Goal: Obtain resource: Download file/media

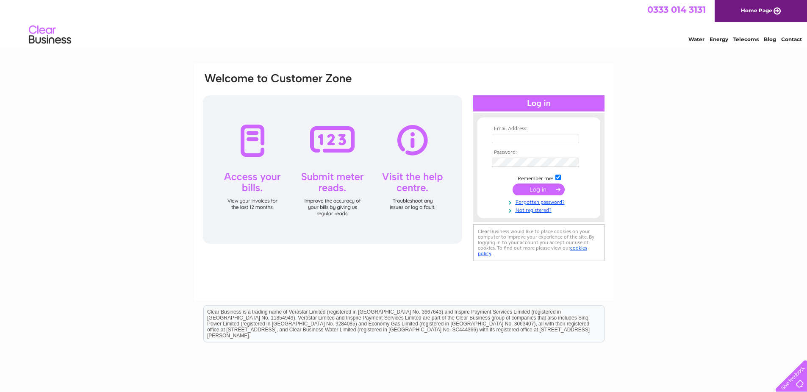
type input "Sales@firstsafetyltd.co.uk"
click at [546, 186] on input "submit" at bounding box center [539, 189] width 52 height 12
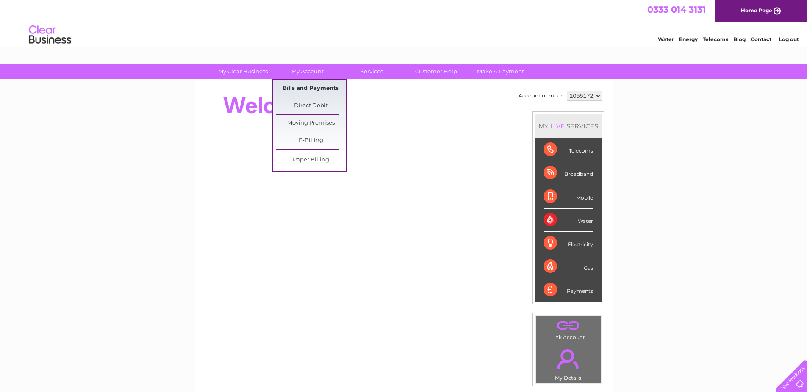
click at [306, 87] on link "Bills and Payments" at bounding box center [311, 88] width 70 height 17
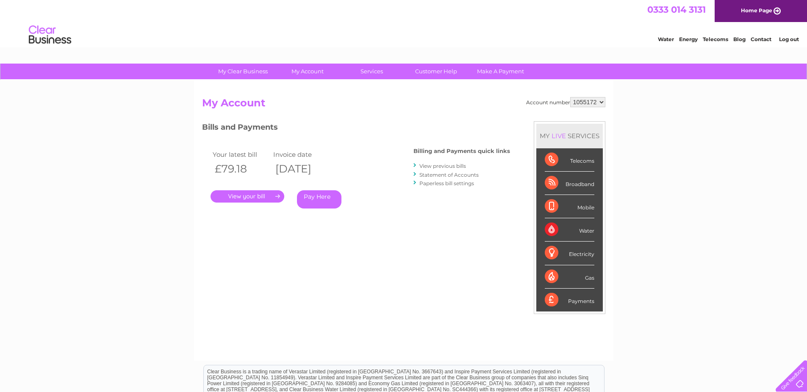
click at [439, 164] on link "View previous bills" at bounding box center [442, 166] width 47 height 6
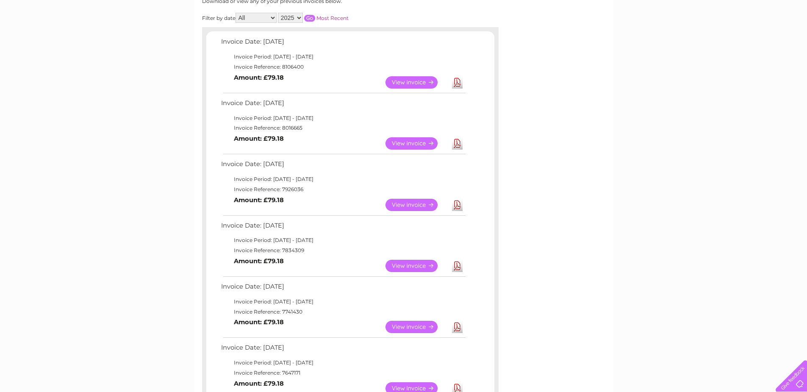
scroll to position [127, 0]
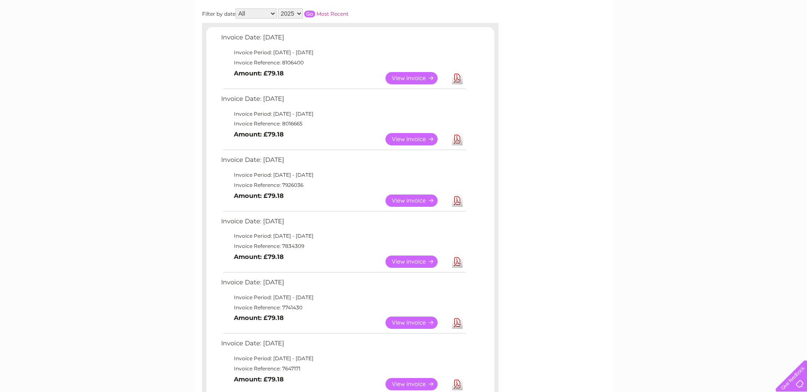
click at [458, 259] on link "Download" at bounding box center [457, 261] width 11 height 12
